Goal: Navigation & Orientation: Find specific page/section

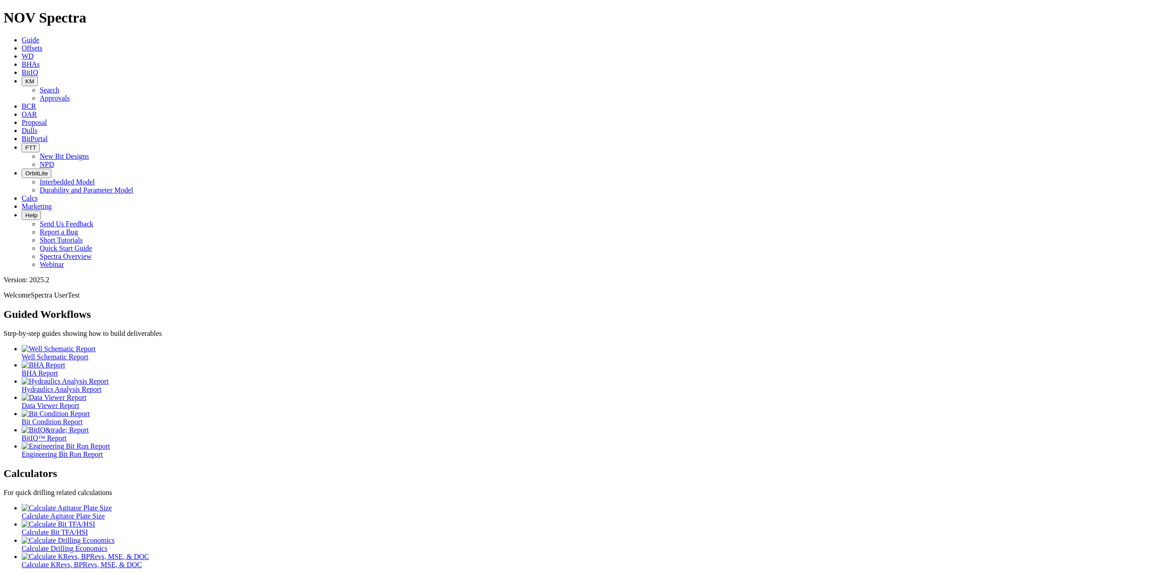
click at [48, 135] on span "BitPortal" at bounding box center [35, 139] width 26 height 8
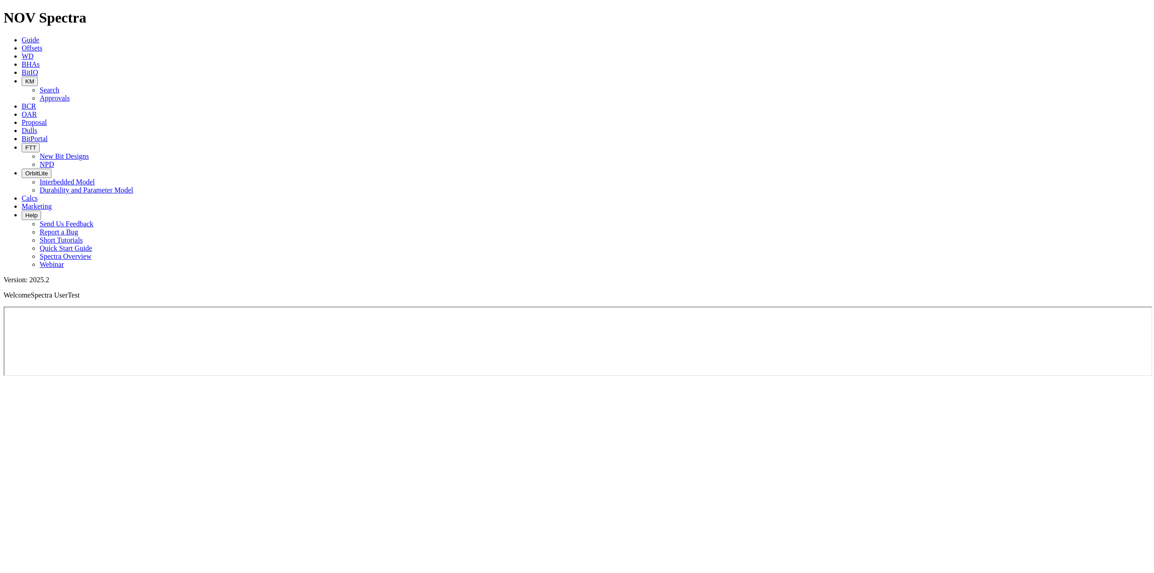
click at [36, 144] on span "FTT" at bounding box center [30, 147] width 11 height 7
click at [37, 127] on span "Dulls" at bounding box center [30, 131] width 16 height 8
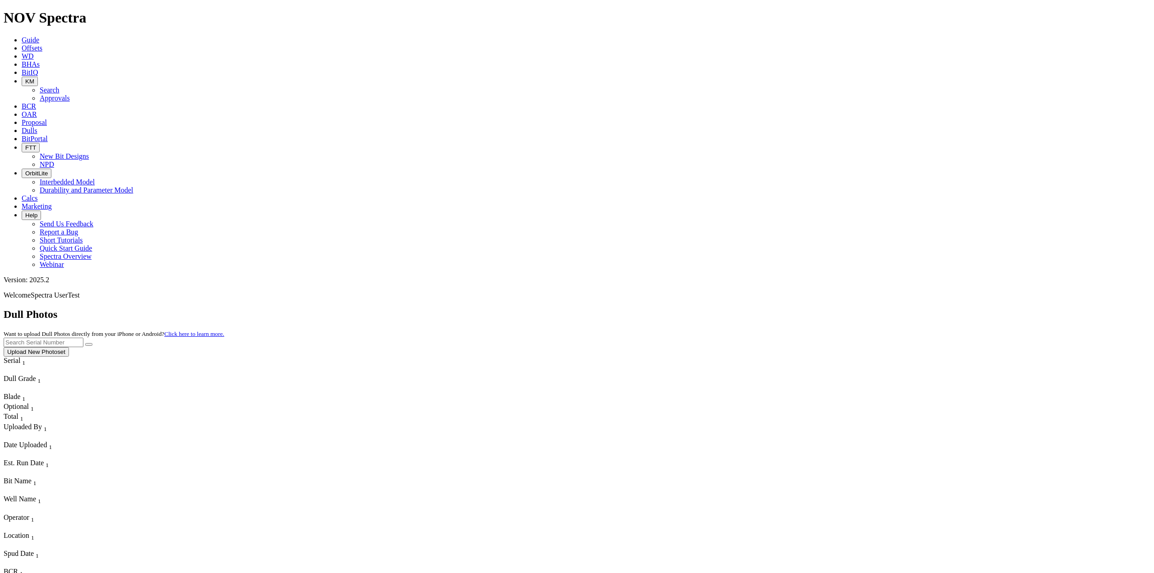
click at [22, 119] on icon at bounding box center [22, 123] width 0 height 8
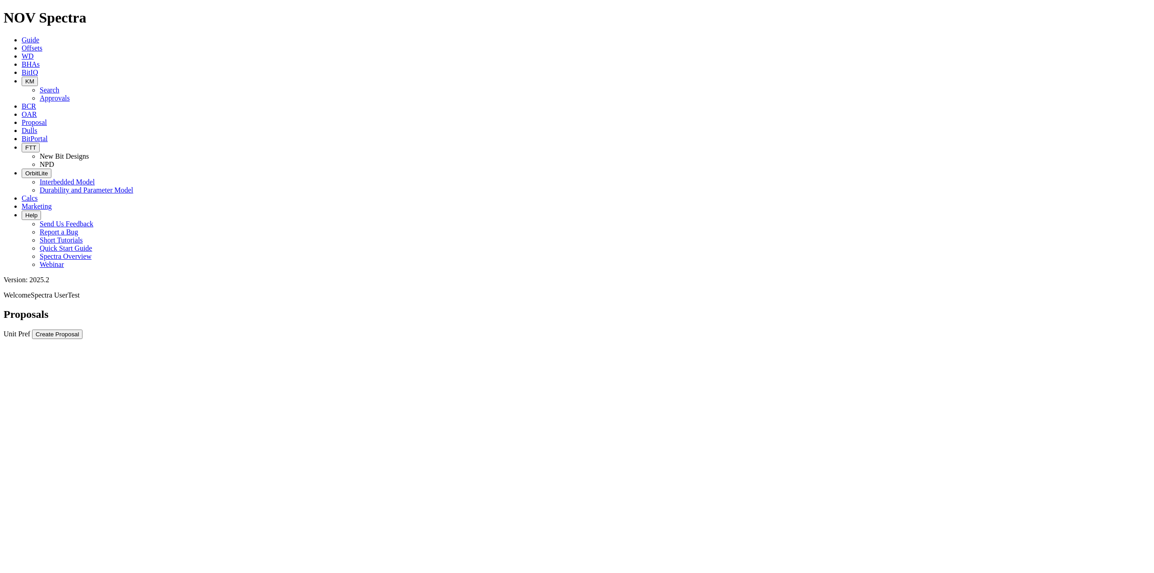
click at [37, 110] on span "OAR" at bounding box center [29, 114] width 15 height 8
click at [36, 102] on span "BCR" at bounding box center [29, 106] width 14 height 8
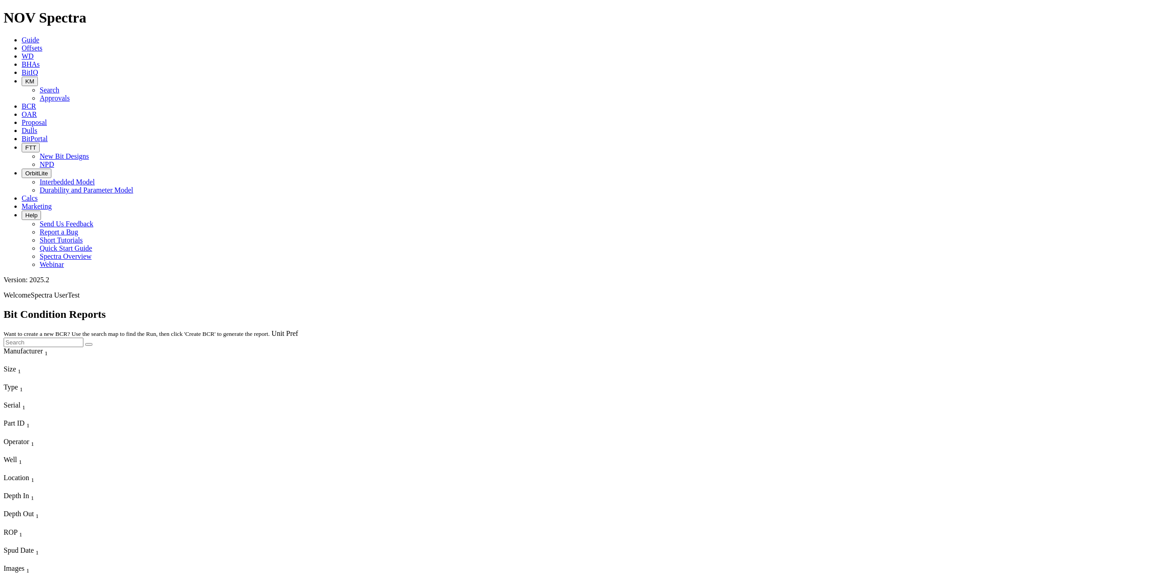
click at [37, 110] on span "OAR" at bounding box center [29, 114] width 15 height 8
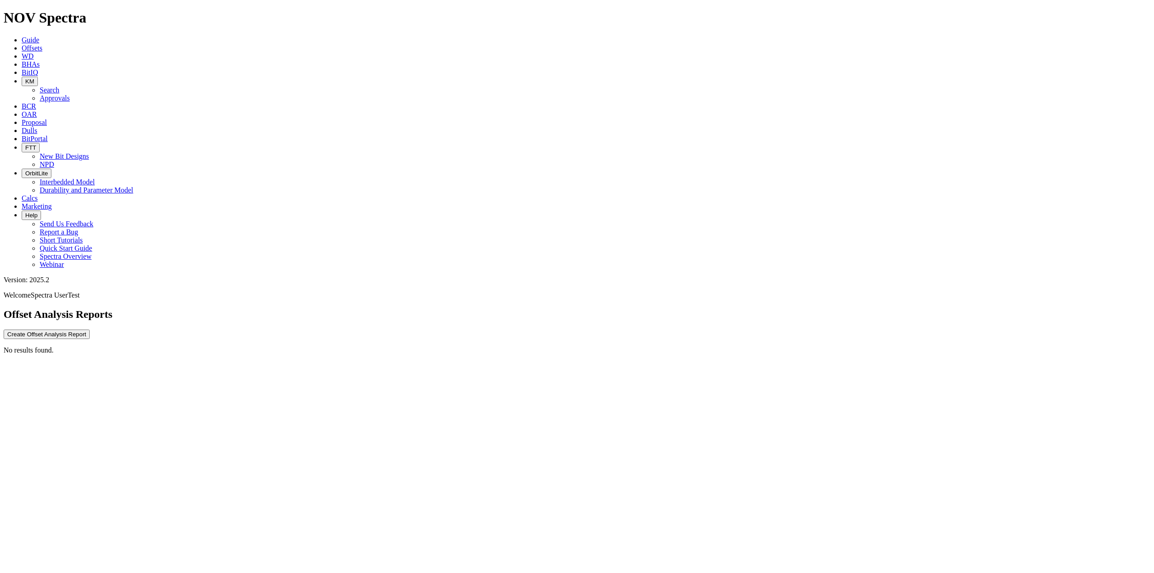
click at [47, 119] on span "Proposal" at bounding box center [34, 123] width 25 height 8
